Goal: Task Accomplishment & Management: Complete application form

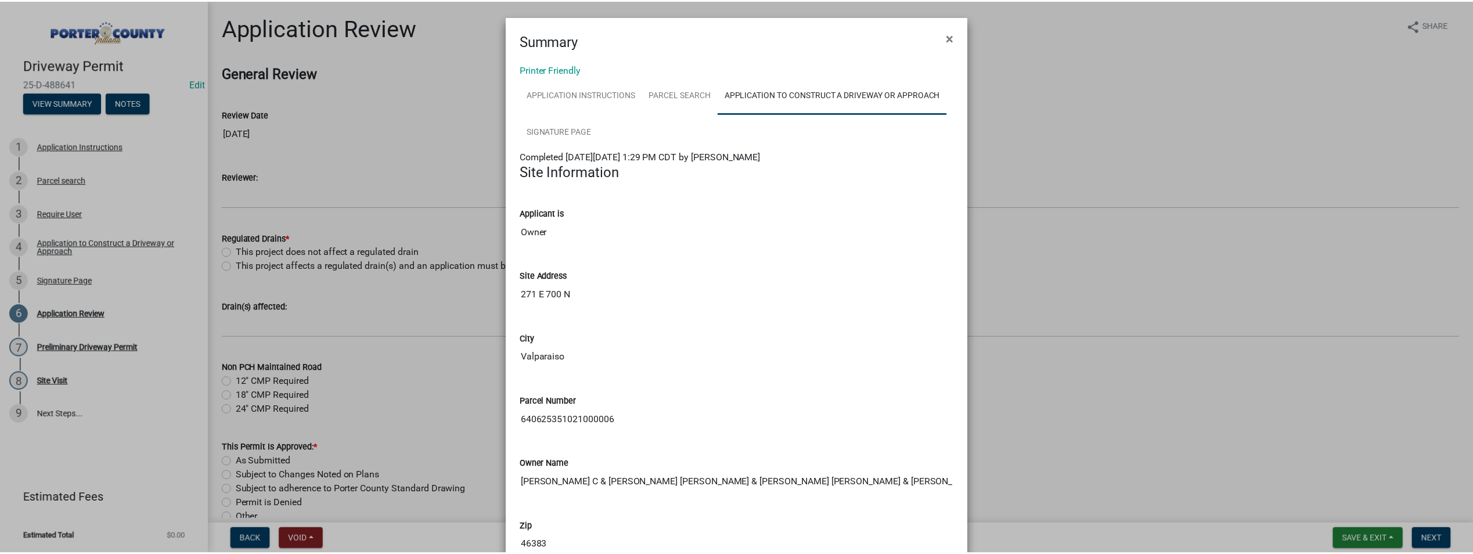
scroll to position [195, 0]
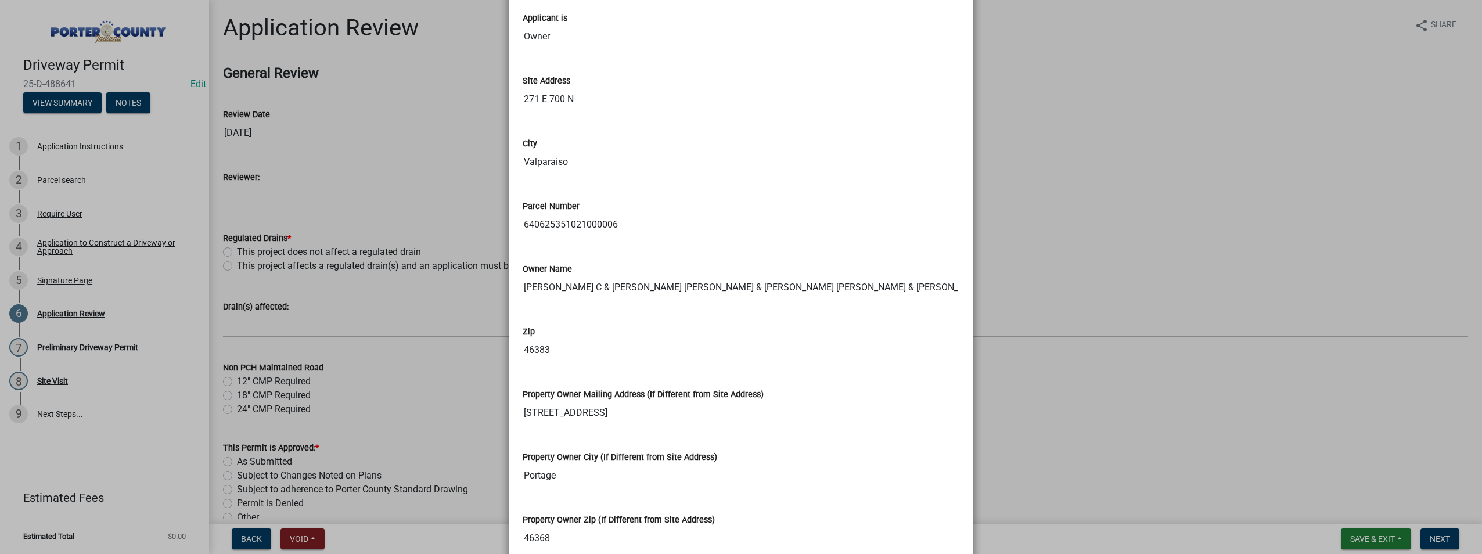
click at [1098, 149] on ngb-modal-window "Summary × Printer Friendly Application Instructions Parcel search Application t…" at bounding box center [741, 277] width 1482 height 554
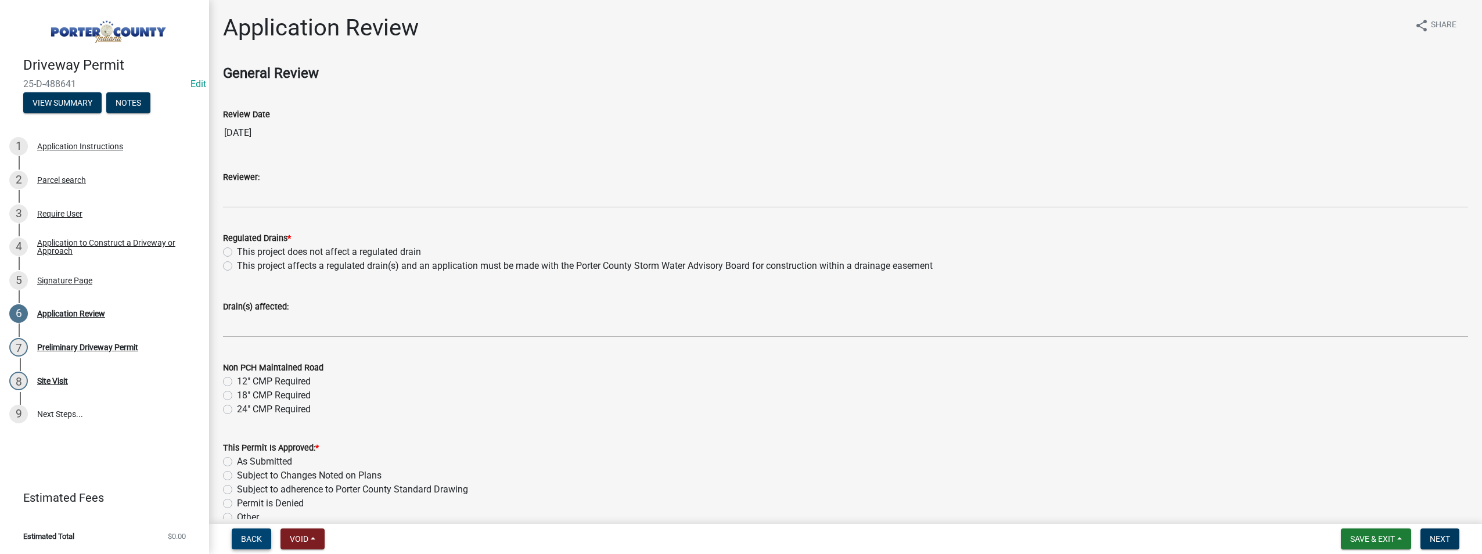
click at [253, 535] on span "Back" at bounding box center [251, 538] width 21 height 9
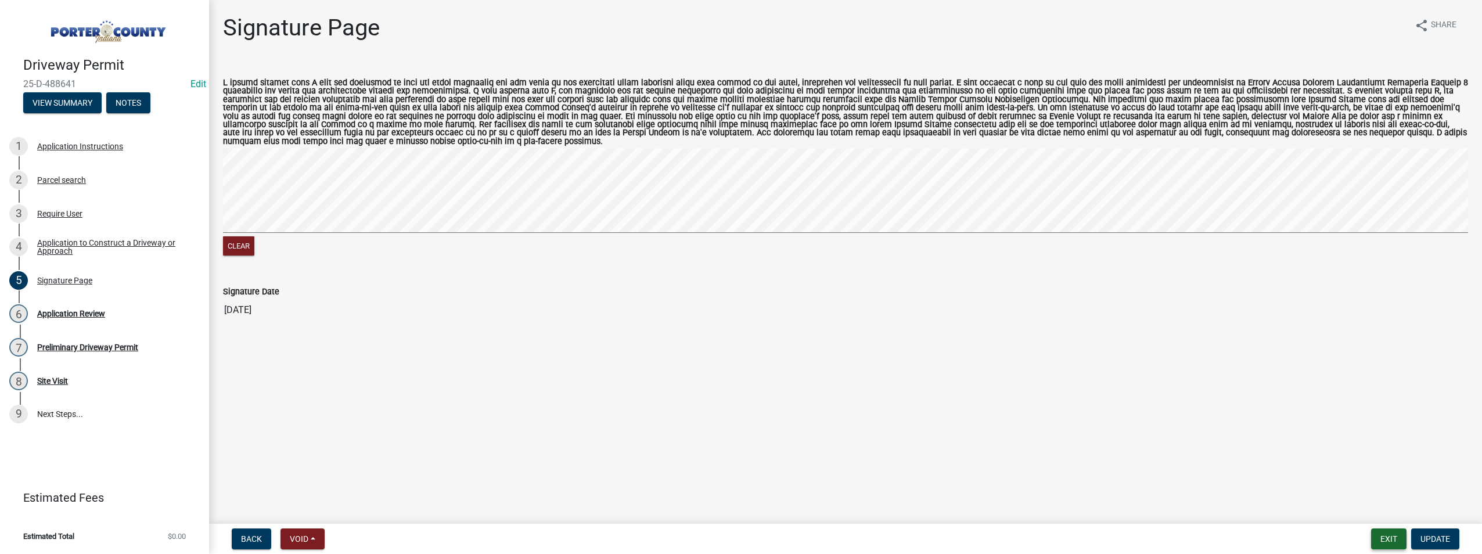
click at [1393, 536] on button "Exit" at bounding box center [1388, 538] width 35 height 21
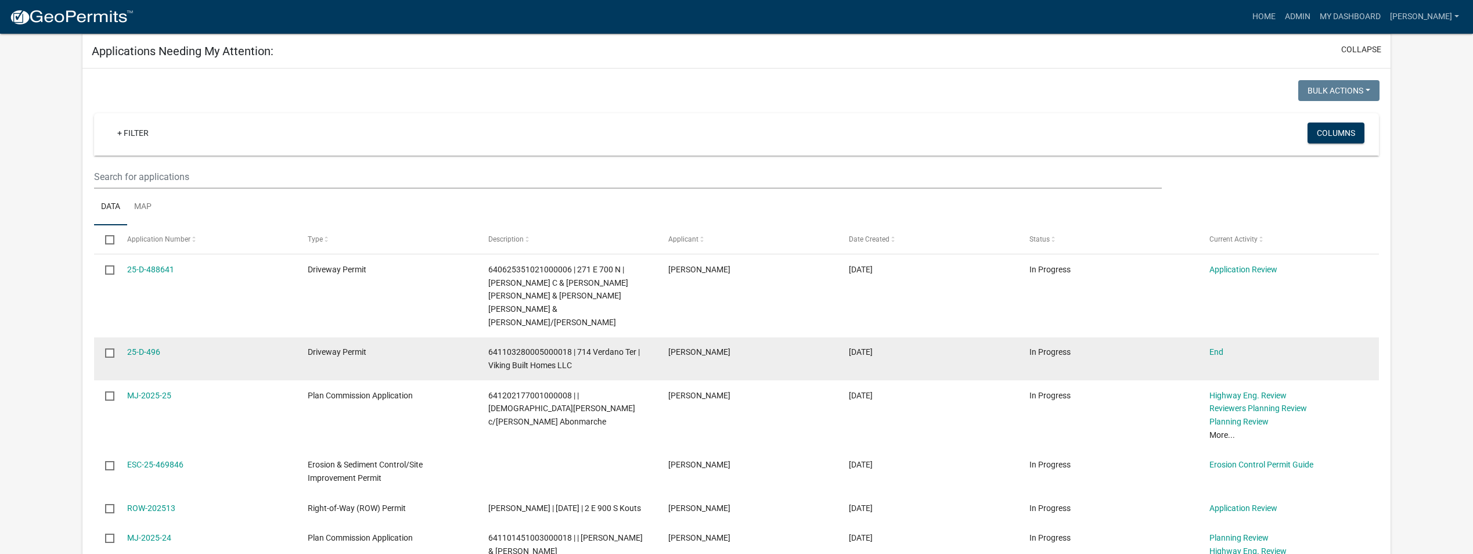
scroll to position [174, 0]
click at [1217, 344] on link "End" at bounding box center [1216, 348] width 14 height 9
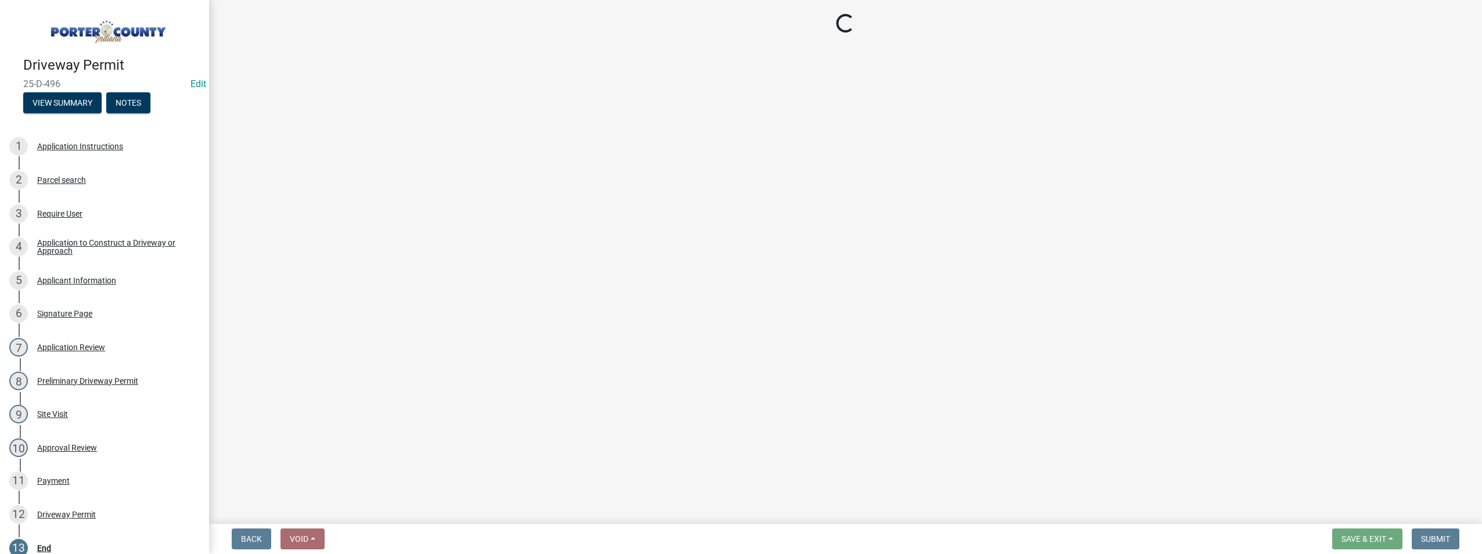
click at [1435, 544] on button "Submit" at bounding box center [1435, 538] width 48 height 21
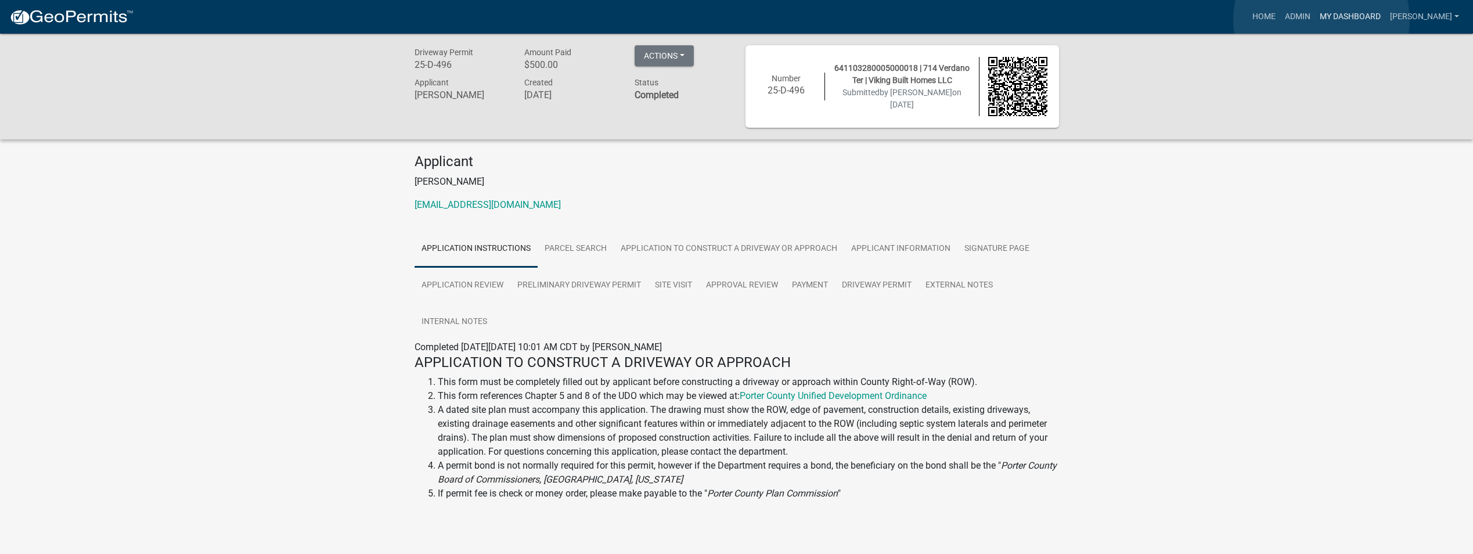
click at [1321, 20] on link "My Dashboard" at bounding box center [1350, 17] width 70 height 22
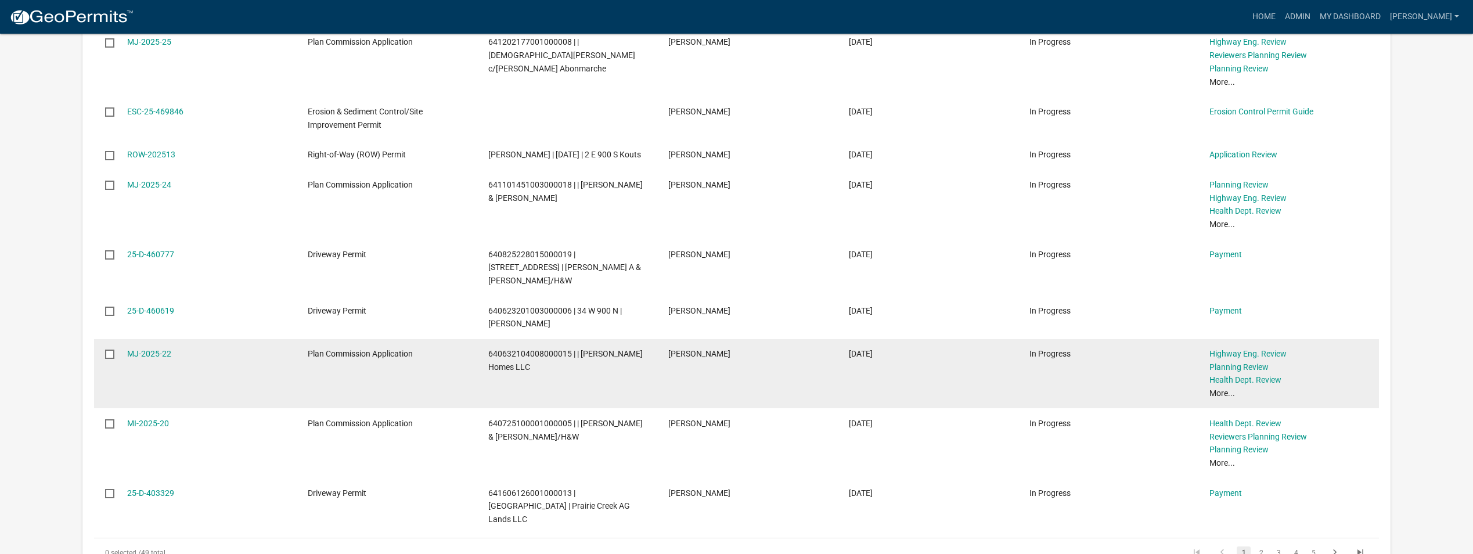
scroll to position [312, 0]
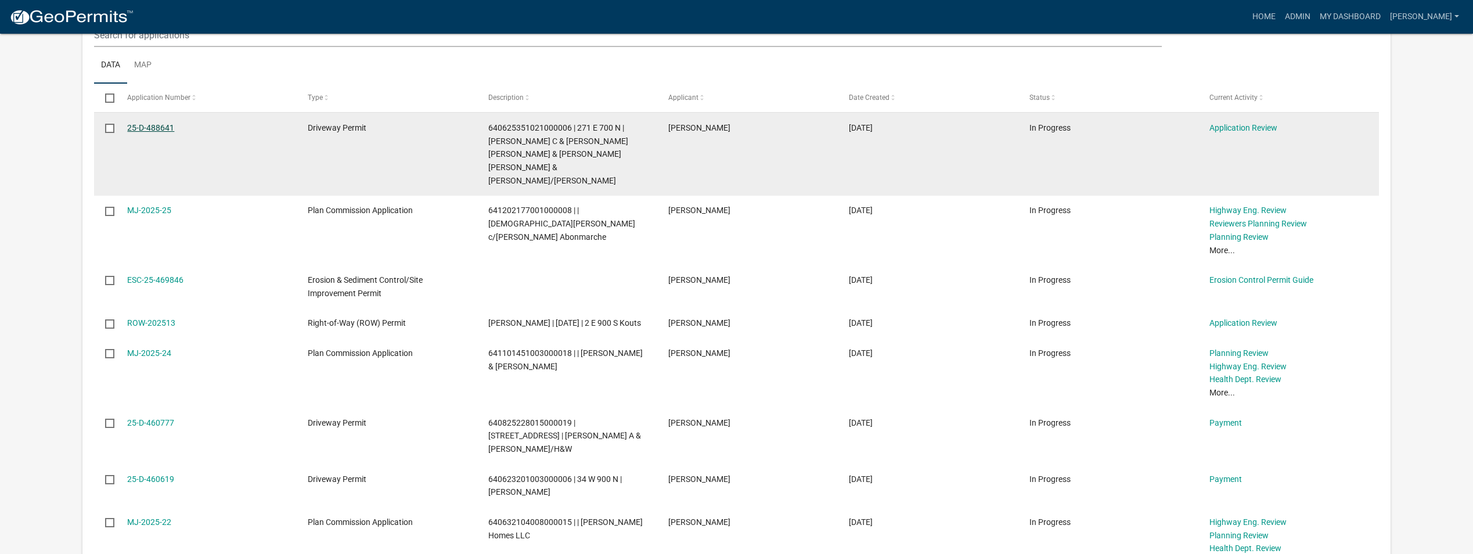
click at [144, 123] on link "25-D-488641" at bounding box center [150, 127] width 47 height 9
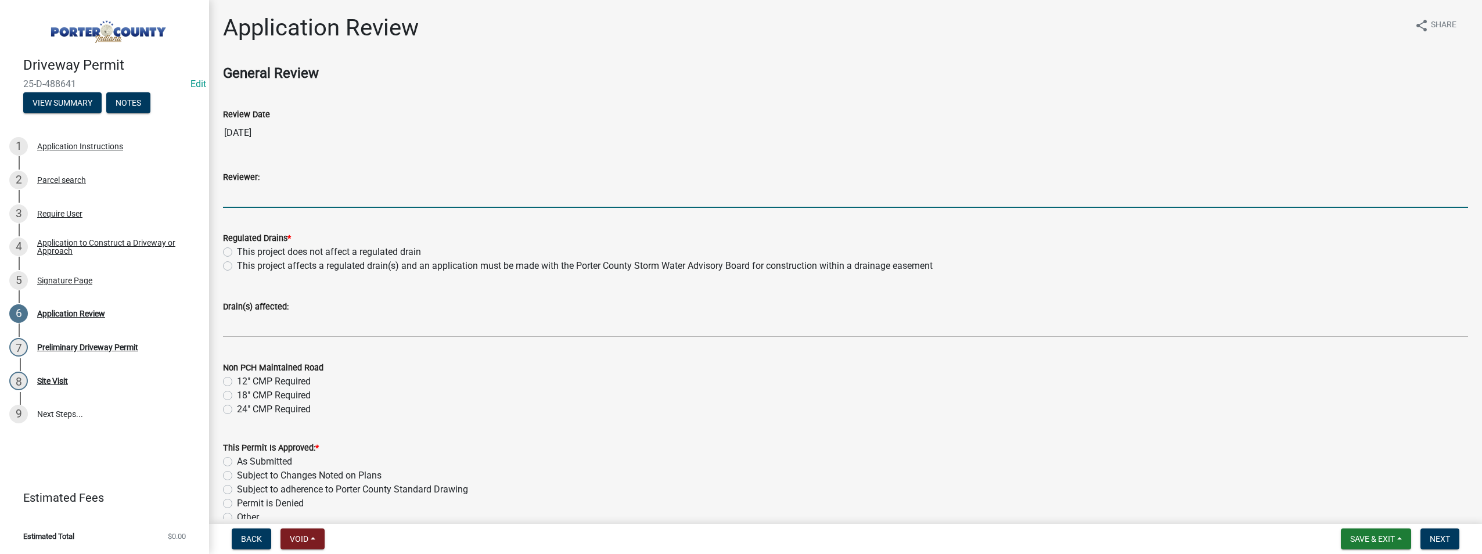
click at [287, 204] on input "Reviewer:" at bounding box center [845, 196] width 1245 height 24
type input "[PERSON_NAME]"
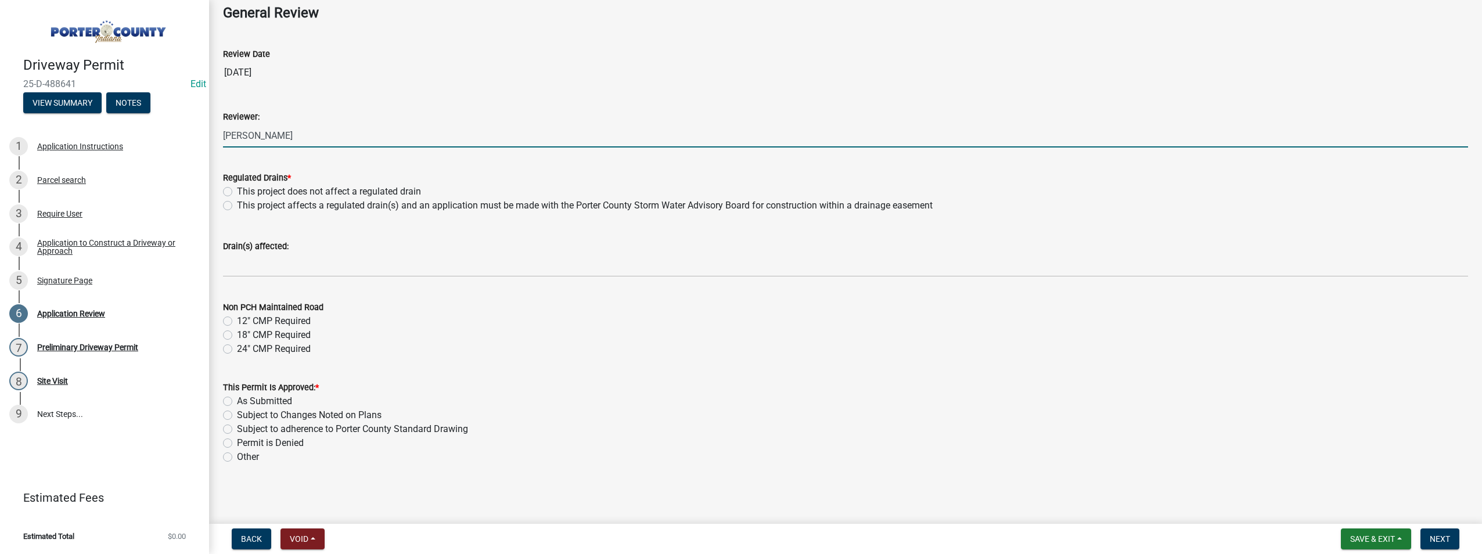
scroll to position [61, 0]
click at [237, 193] on label "This project does not affect a regulated drain" at bounding box center [329, 191] width 184 height 14
click at [237, 192] on input "This project does not affect a regulated drain" at bounding box center [241, 188] width 8 height 8
radio input "true"
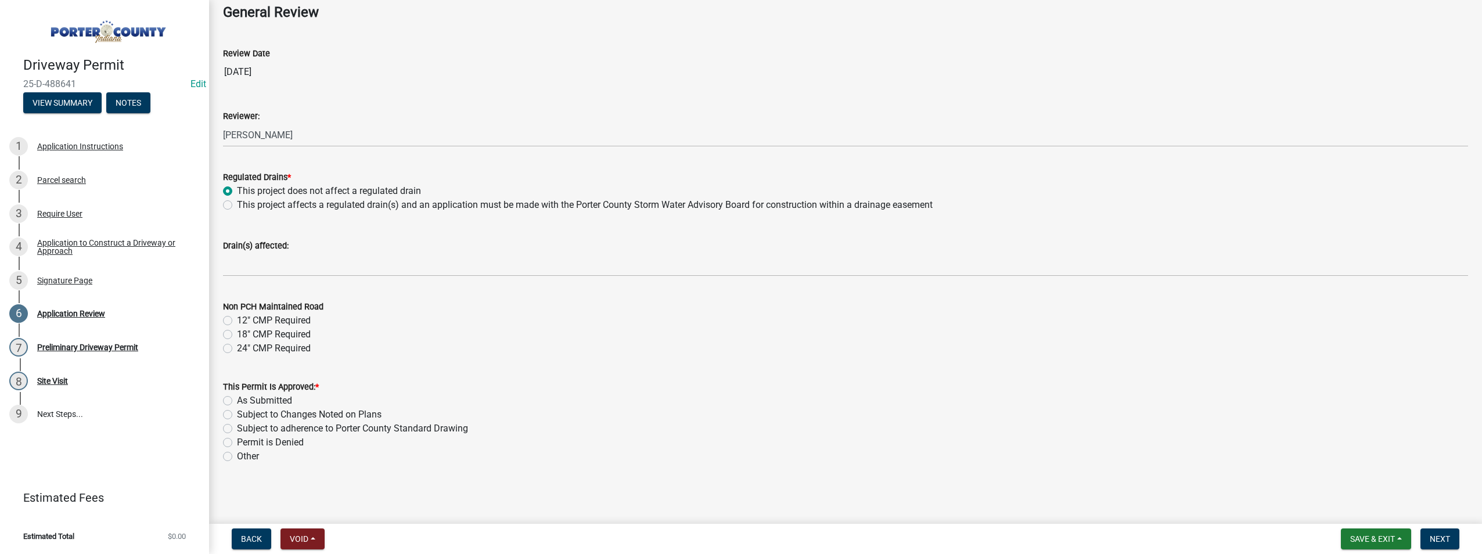
click at [237, 401] on label "As Submitted" at bounding box center [264, 401] width 55 height 14
click at [237, 401] on input "As Submitted" at bounding box center [241, 398] width 8 height 8
radio input "true"
click at [1446, 534] on span "Next" at bounding box center [1439, 538] width 20 height 9
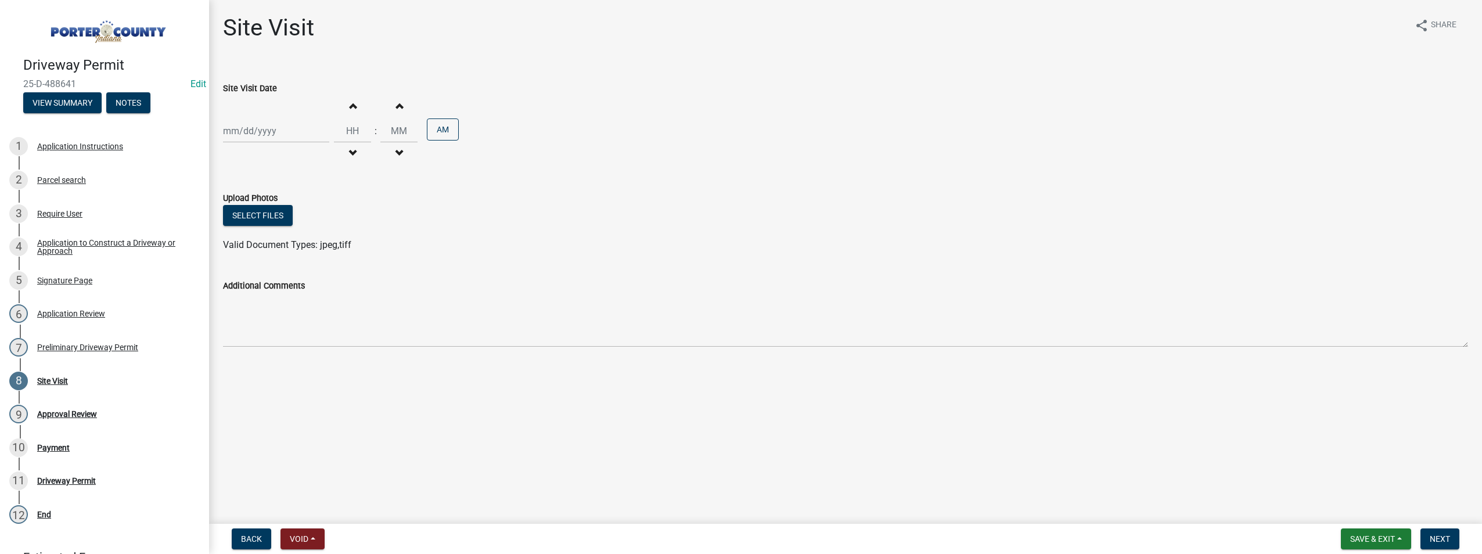
click at [239, 124] on div at bounding box center [276, 131] width 106 height 24
select select "10"
select select "2025"
click at [248, 210] on div "7" at bounding box center [253, 211] width 19 height 19
type input "[DATE]"
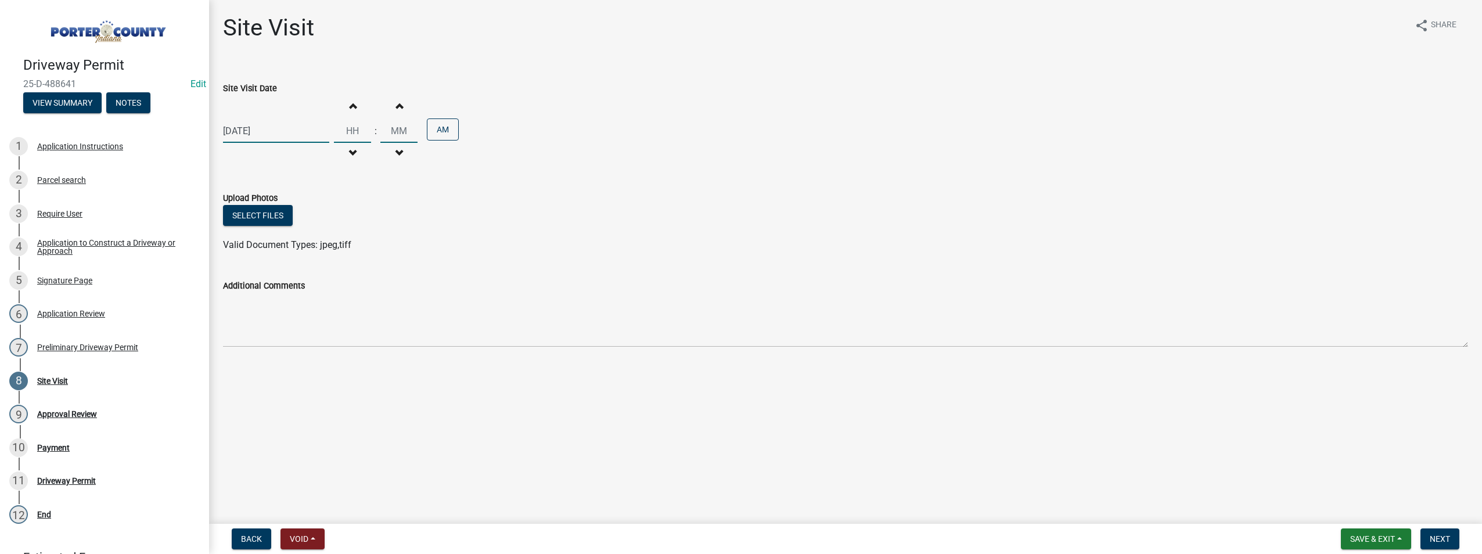
click at [355, 134] on input "Hours" at bounding box center [352, 131] width 37 height 24
type input "09"
type input "0"
drag, startPoint x: 355, startPoint y: 134, endPoint x: 366, endPoint y: 139, distance: 12.0
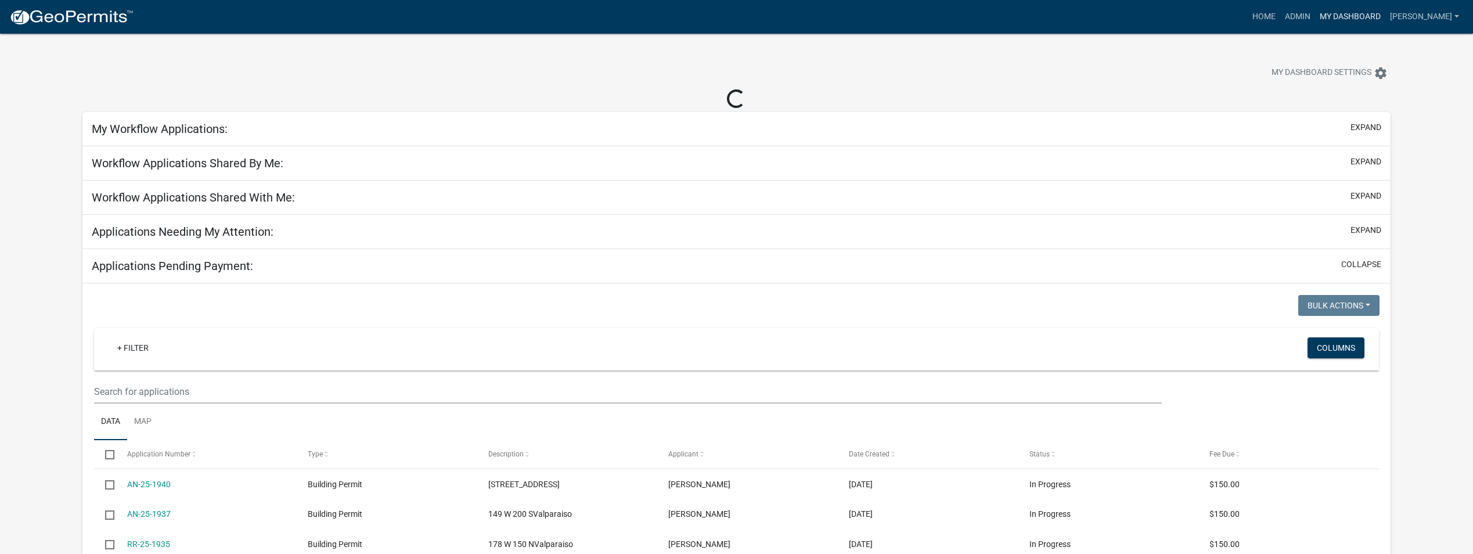
click at [1318, 15] on link "My Dashboard" at bounding box center [1350, 17] width 70 height 22
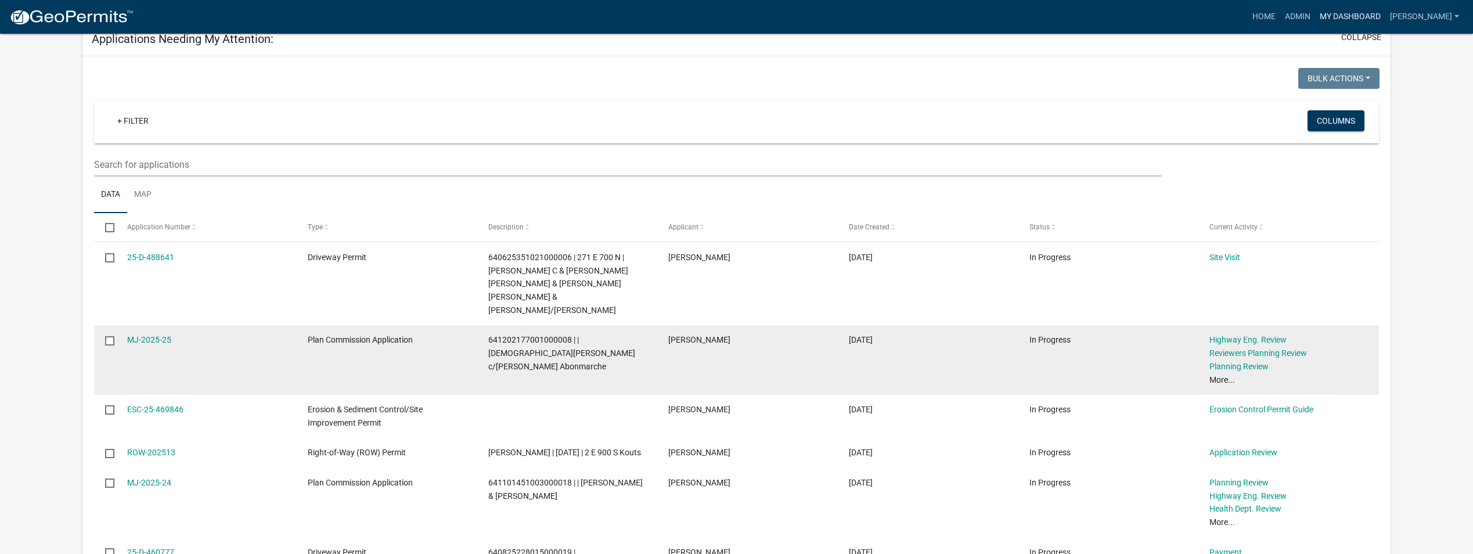
scroll to position [232, 0]
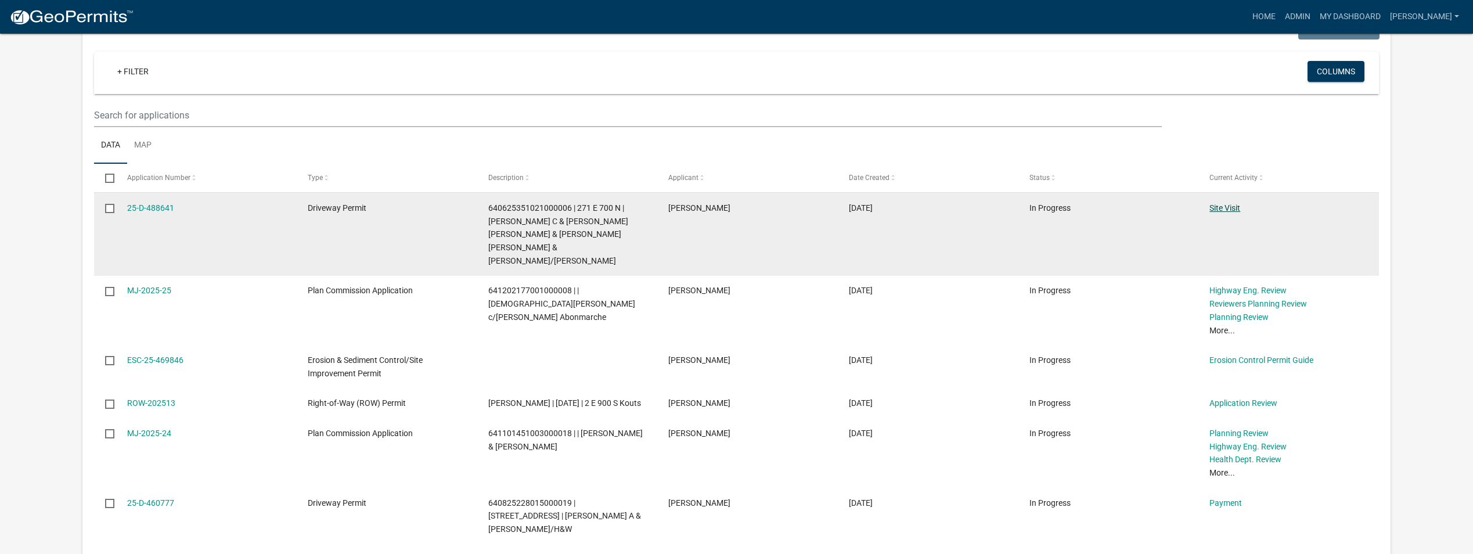
click at [1233, 212] on link "Site Visit" at bounding box center [1224, 207] width 31 height 9
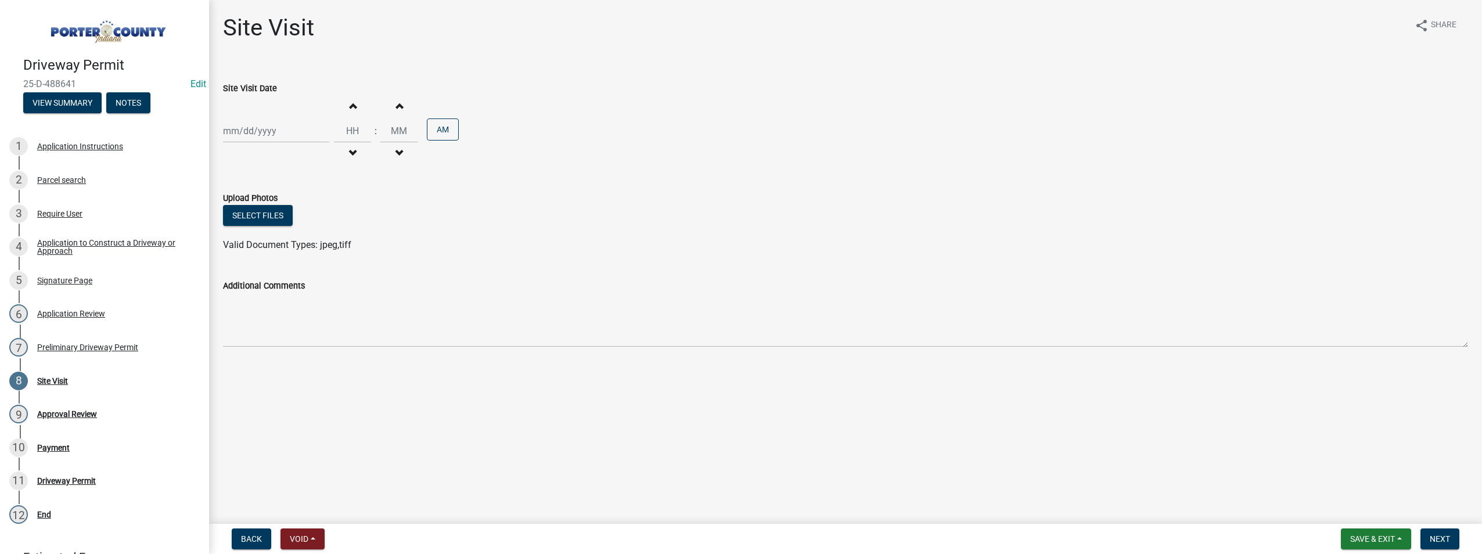
click at [260, 128] on div at bounding box center [276, 131] width 106 height 24
select select "10"
select select "2025"
click at [254, 212] on div "7" at bounding box center [253, 211] width 19 height 19
type input "[DATE]"
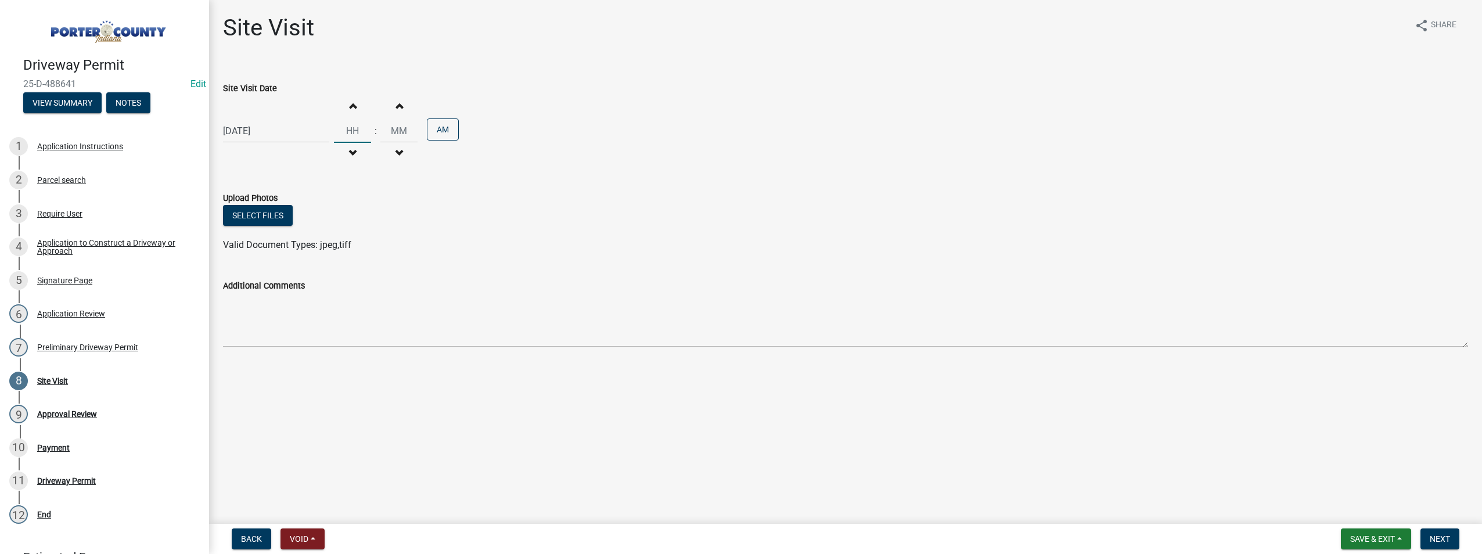
click at [356, 124] on input "Hours" at bounding box center [352, 131] width 37 height 24
type input "09"
type input "00"
click at [1448, 536] on span "Next" at bounding box center [1439, 538] width 20 height 9
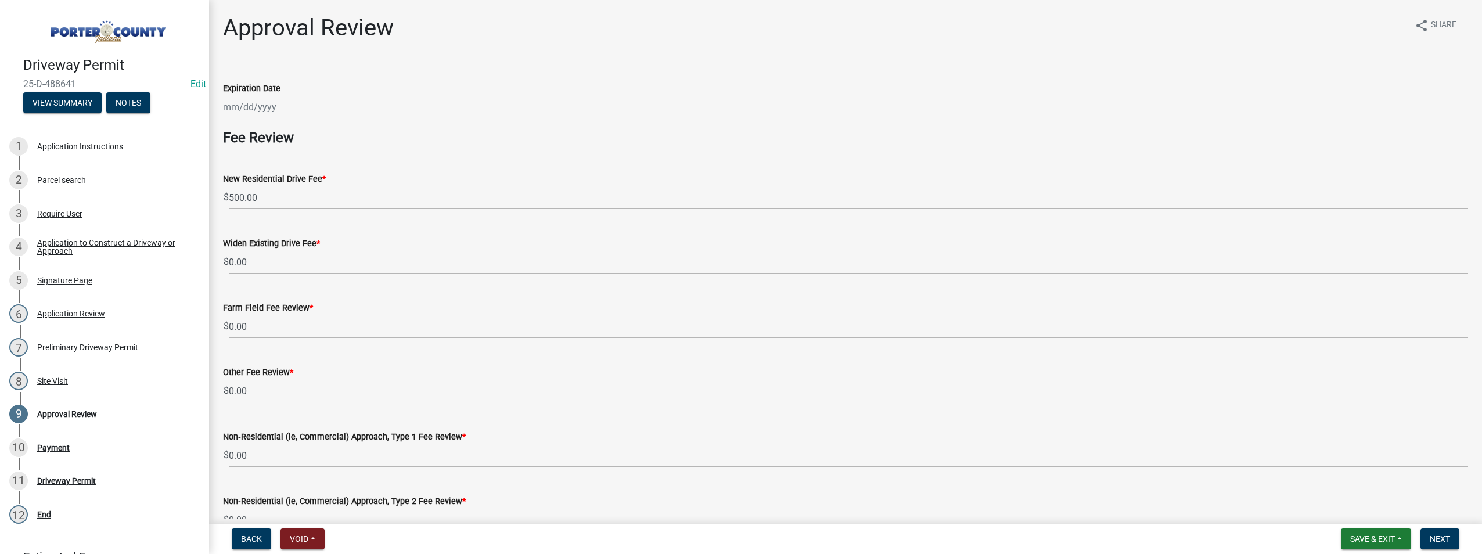
select select "10"
select select "2025"
click at [243, 109] on div "[PERSON_NAME] Feb Mar Apr [PERSON_NAME][DATE] Oct Nov [DATE] 1526 1527 1528 152…" at bounding box center [276, 107] width 106 height 24
click at [258, 184] on div "7" at bounding box center [253, 187] width 19 height 19
type input "[DATE]"
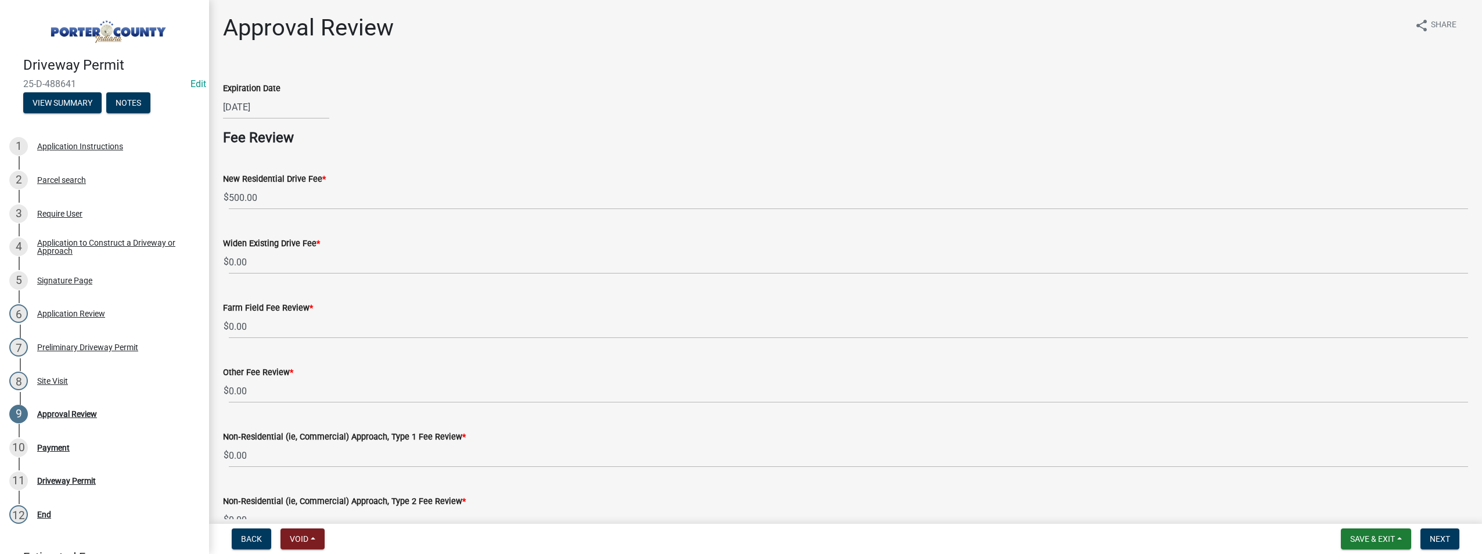
select select "10"
select select "2025"
click at [276, 109] on div "[DATE] Jan Feb Mar Apr May Jun [DATE] Aug Sep Oct Nov [DATE] 1526 1527 1528 152…" at bounding box center [276, 107] width 106 height 24
click at [287, 112] on input "[DATE]" at bounding box center [276, 107] width 106 height 24
type input "[DATE]"
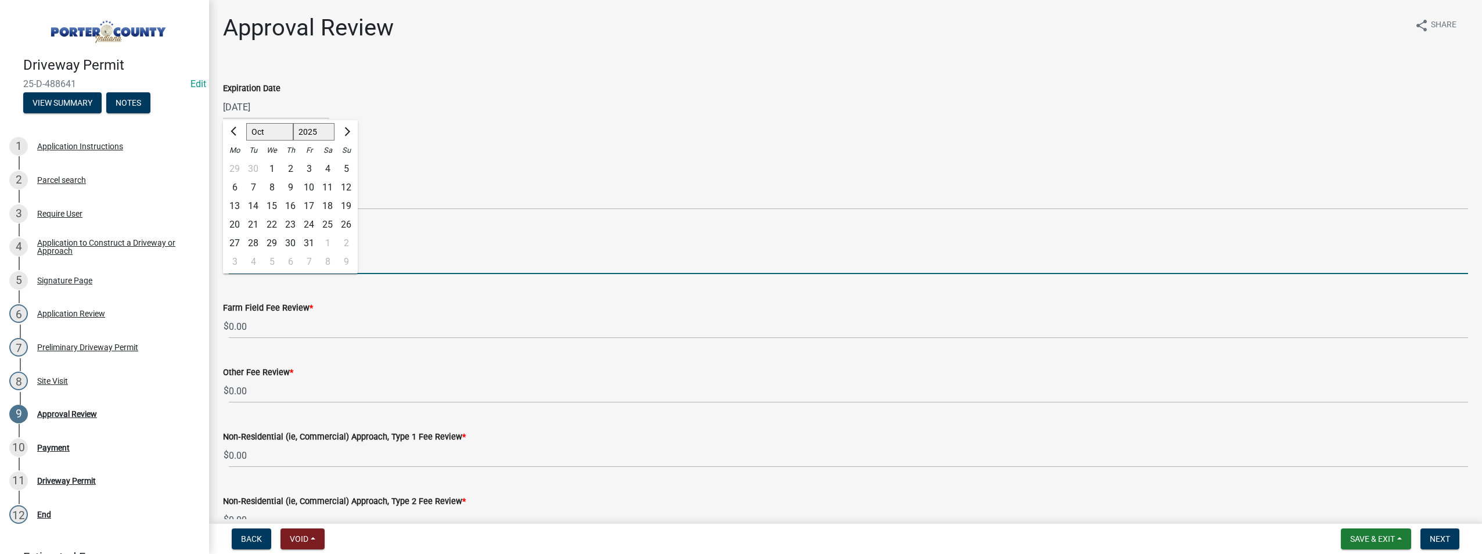
drag, startPoint x: 651, startPoint y: 263, endPoint x: 583, endPoint y: 264, distance: 68.5
click at [651, 264] on input "0.00" at bounding box center [848, 262] width 1239 height 24
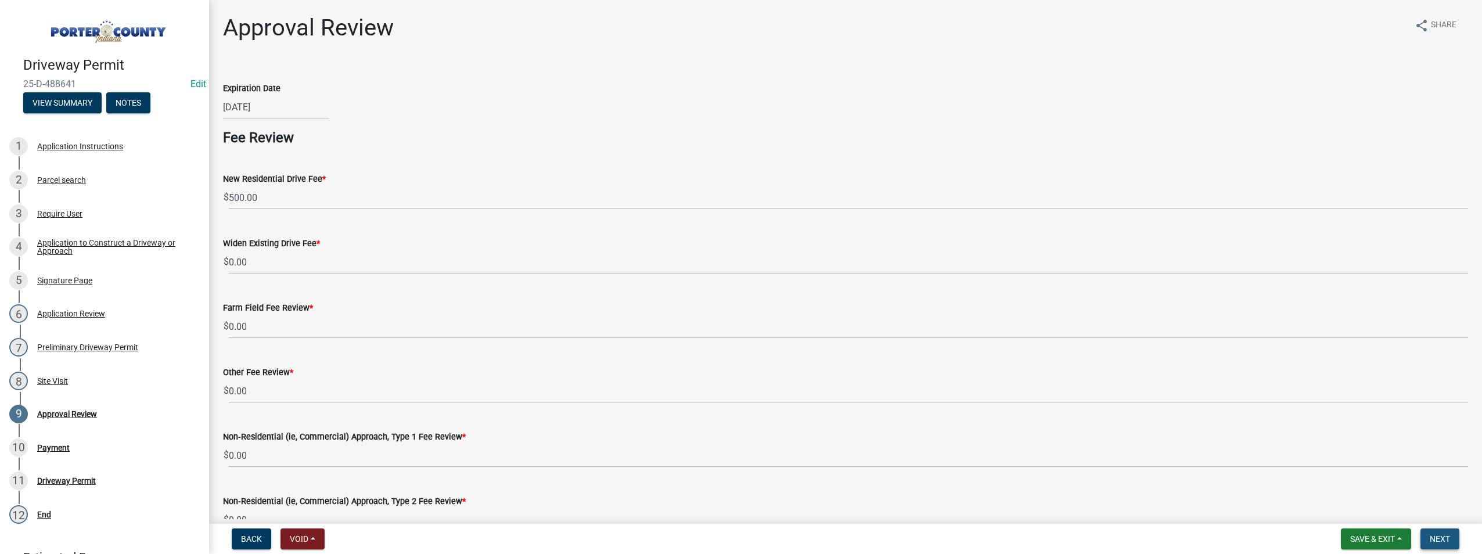
click at [1443, 541] on span "Next" at bounding box center [1439, 538] width 20 height 9
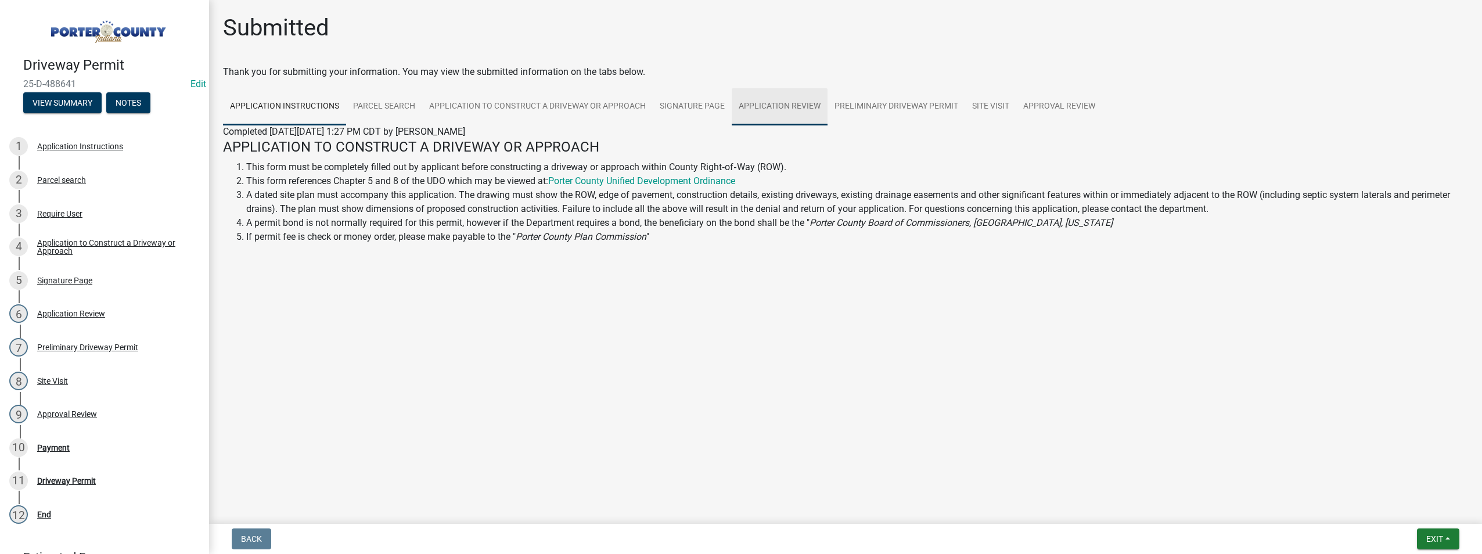
click at [798, 107] on link "Application Review" at bounding box center [780, 106] width 96 height 37
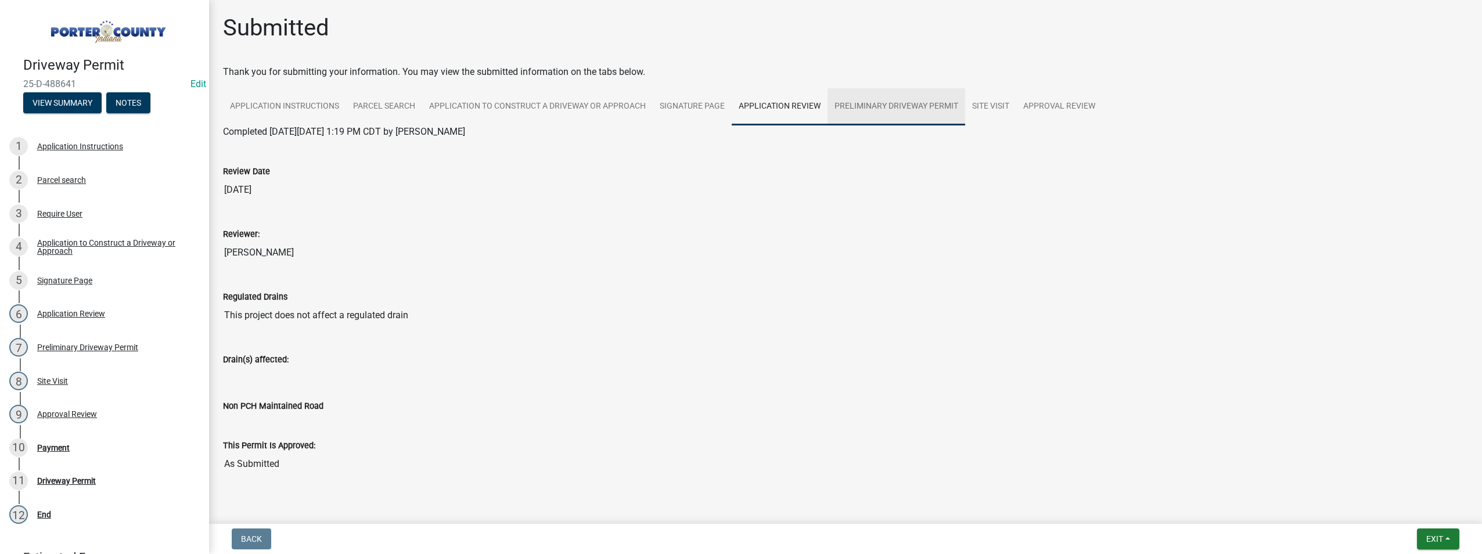
click at [897, 100] on link "Preliminary Driveway Permit" at bounding box center [896, 106] width 138 height 37
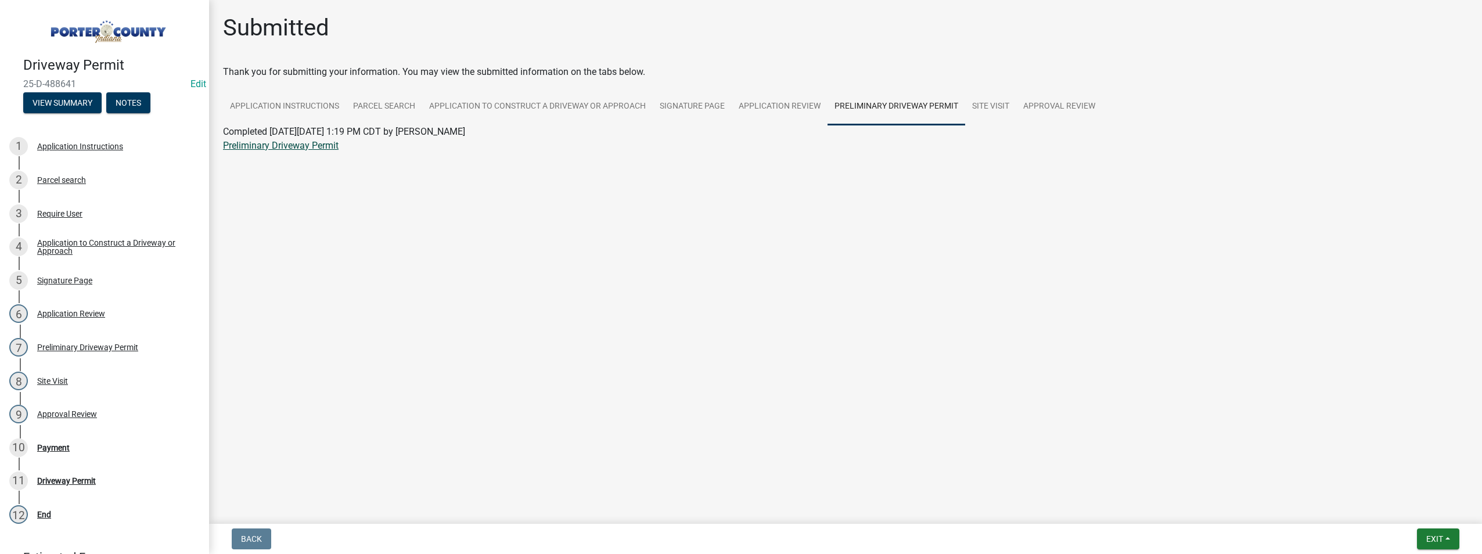
click at [302, 143] on link "Preliminary Driveway Permit" at bounding box center [281, 145] width 116 height 11
